Goal: Register for event/course

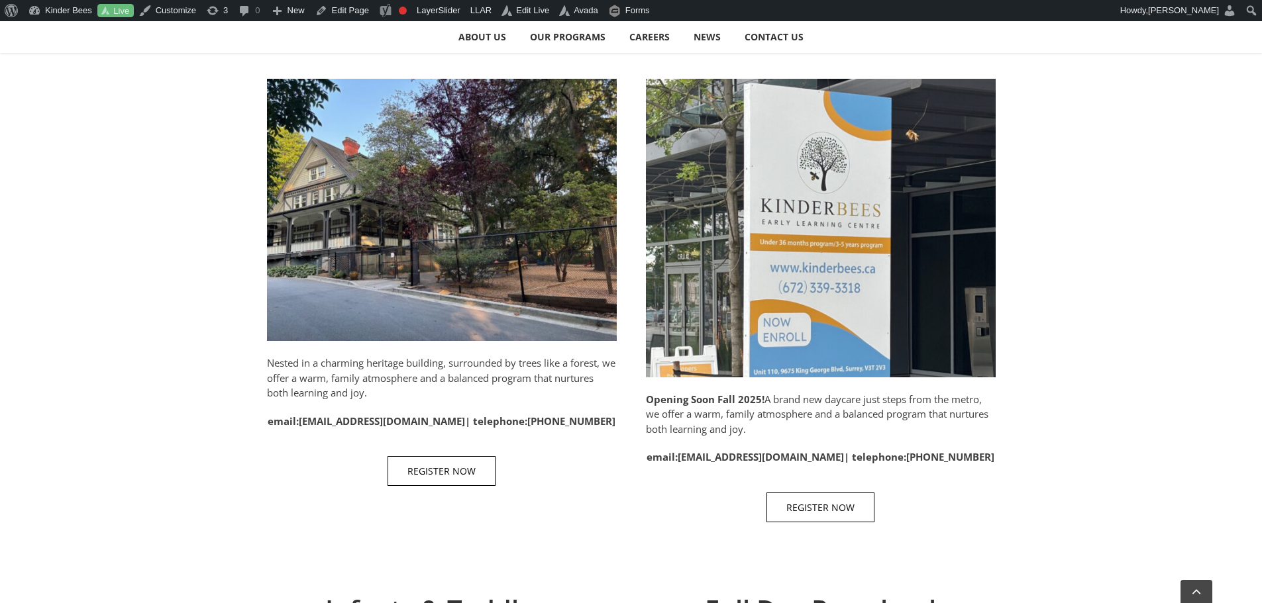
scroll to position [662, 0]
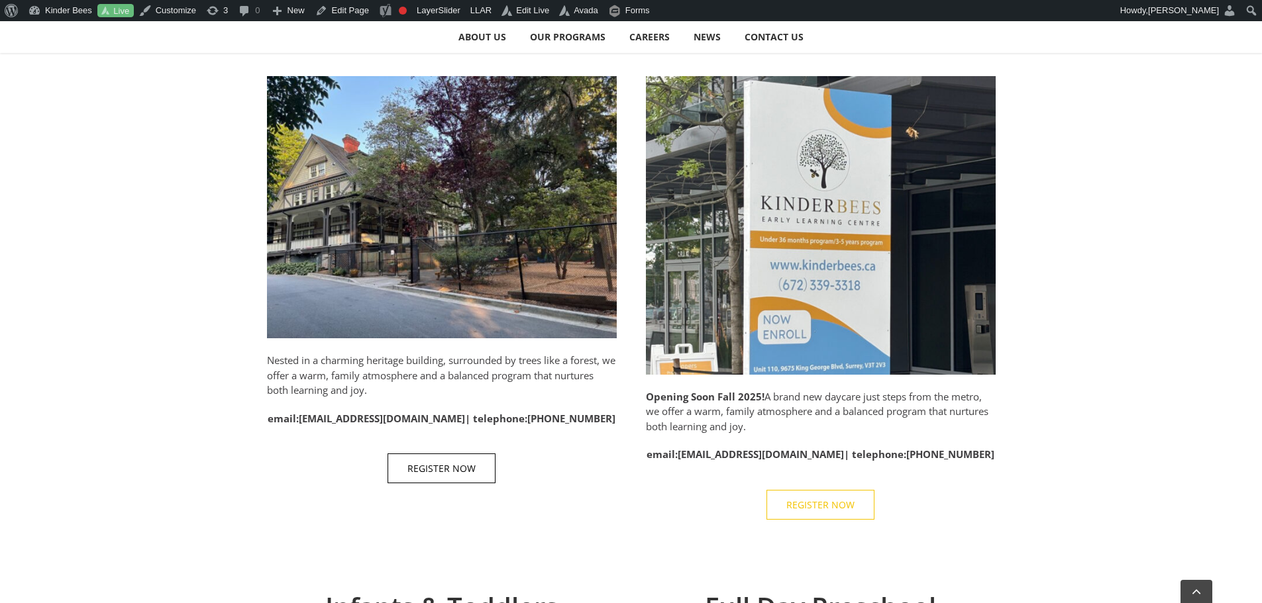
click at [819, 505] on span "REGISTER NOW" at bounding box center [820, 504] width 68 height 11
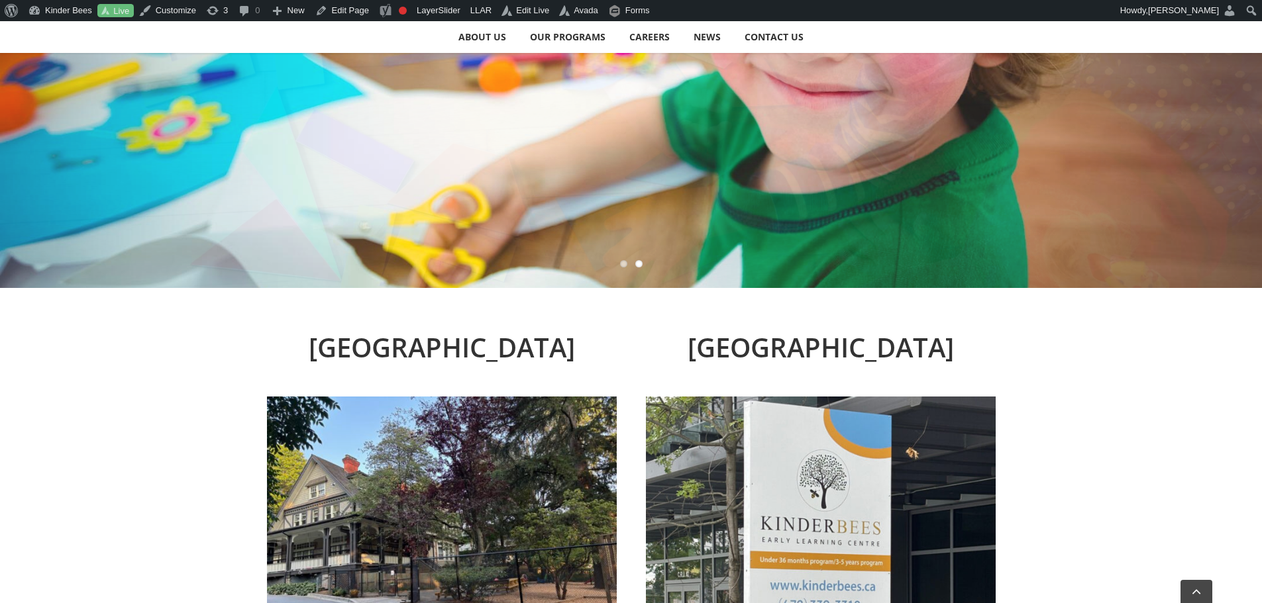
scroll to position [0, 0]
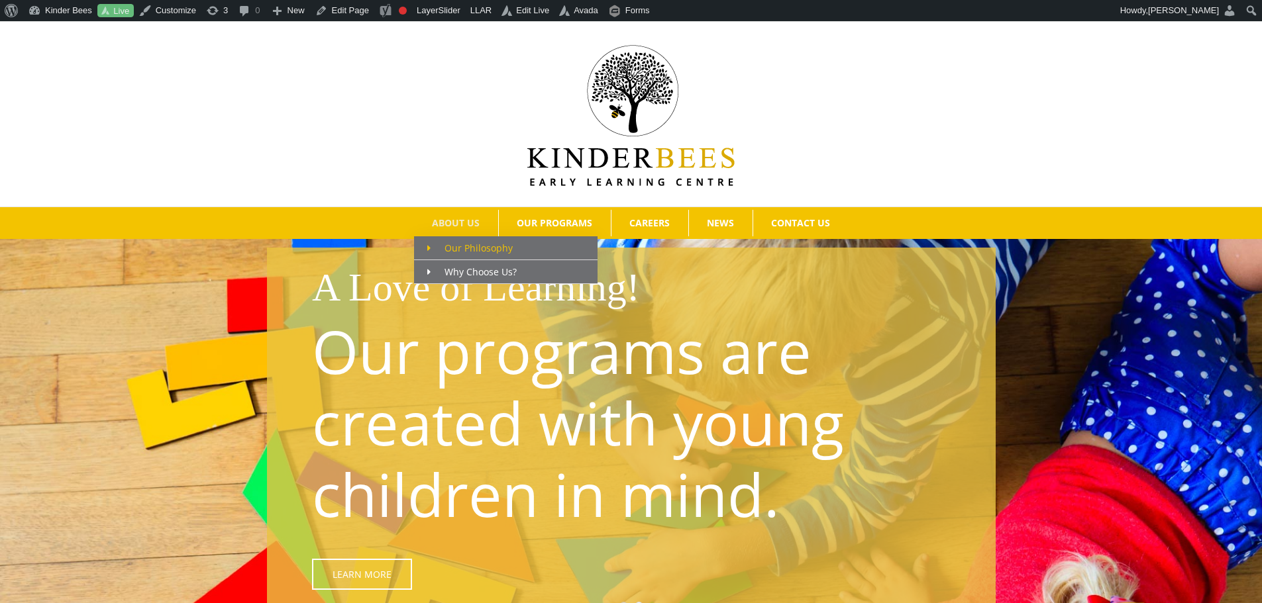
click at [442, 251] on span "Main Menu" at bounding box center [435, 248] width 17 height 14
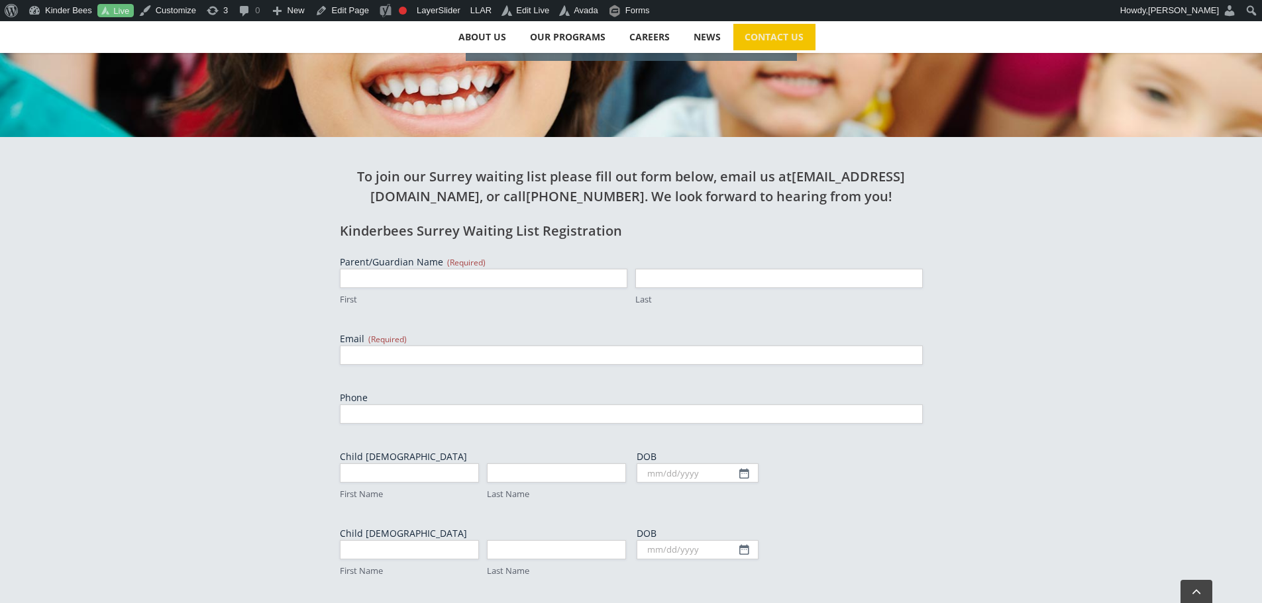
scroll to position [199, 0]
